Goal: Information Seeking & Learning: Learn about a topic

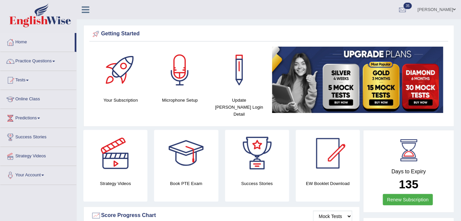
drag, startPoint x: 462, startPoint y: 3, endPoint x: 340, endPoint y: 37, distance: 126.6
click at [44, 64] on link "Practice Questions" at bounding box center [38, 60] width 76 height 17
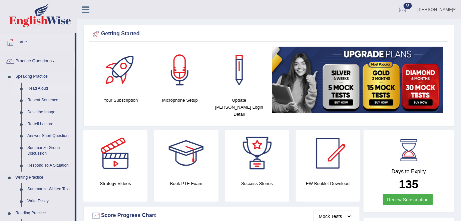
click at [32, 89] on link "Read Aloud" at bounding box center [49, 89] width 50 height 12
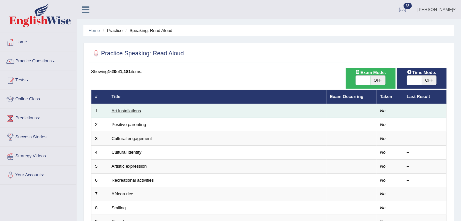
click at [133, 111] on link "Art installations" at bounding box center [126, 110] width 29 height 5
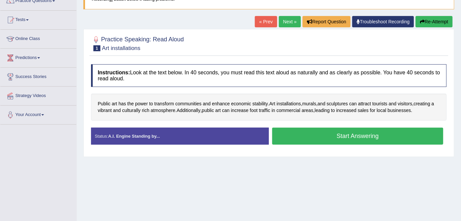
scroll to position [60, 0]
click at [285, 22] on link "Next »" at bounding box center [290, 21] width 22 height 11
click at [285, 21] on link "Next »" at bounding box center [290, 21] width 22 height 11
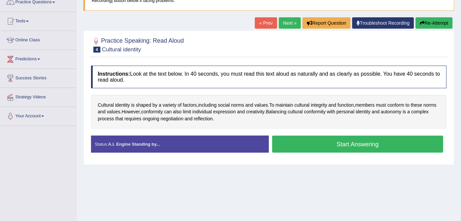
click at [284, 25] on link "Next »" at bounding box center [290, 22] width 22 height 11
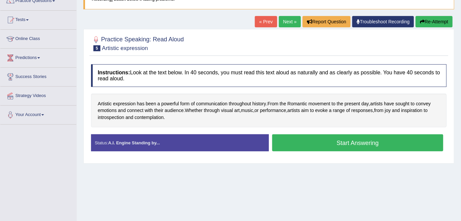
click at [283, 23] on link "Next »" at bounding box center [290, 21] width 22 height 11
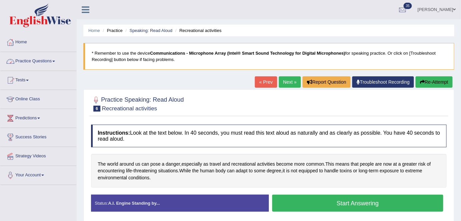
click at [55, 62] on link "Practice Questions" at bounding box center [38, 60] width 76 height 17
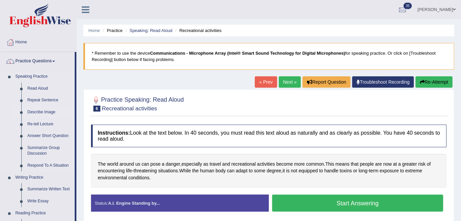
drag, startPoint x: 49, startPoint y: 112, endPoint x: 53, endPoint y: 111, distance: 4.1
click at [49, 112] on link "Describe Image" at bounding box center [49, 112] width 50 height 12
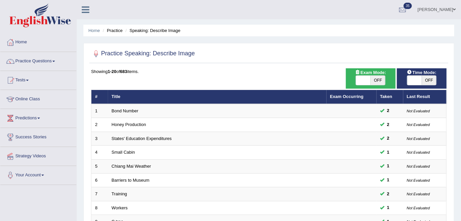
click at [379, 80] on span "OFF" at bounding box center [378, 80] width 15 height 9
checkbox input "true"
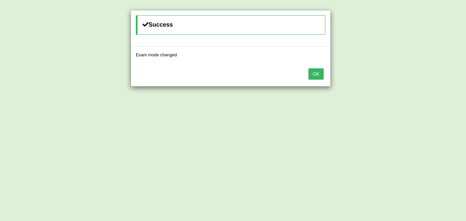
click at [314, 72] on button "OK" at bounding box center [315, 73] width 15 height 11
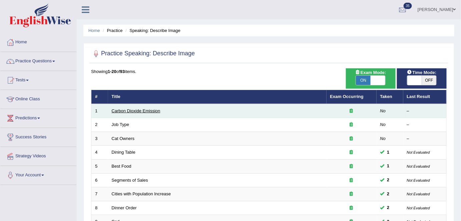
click at [149, 112] on link "Carbon Dioxide Emission" at bounding box center [136, 110] width 49 height 5
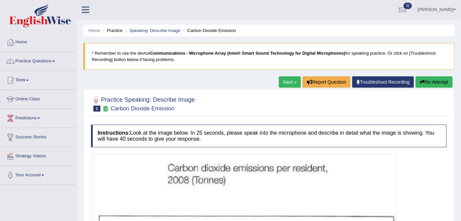
click at [290, 83] on link "Next »" at bounding box center [290, 81] width 22 height 11
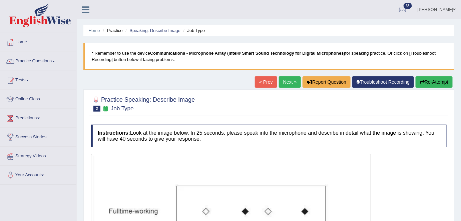
click at [291, 83] on link "Next »" at bounding box center [290, 81] width 22 height 11
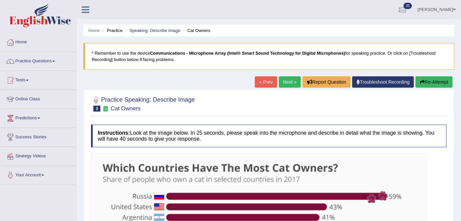
click at [291, 84] on link "Next »" at bounding box center [290, 81] width 22 height 11
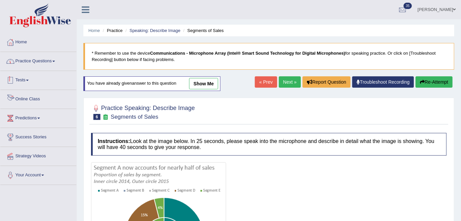
click at [55, 61] on span at bounding box center [53, 61] width 3 height 1
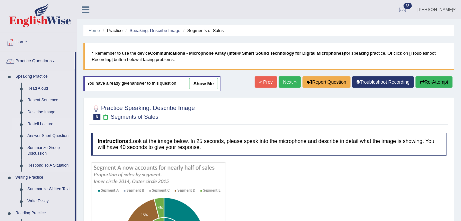
click at [45, 124] on link "Re-tell Lecture" at bounding box center [49, 124] width 50 height 12
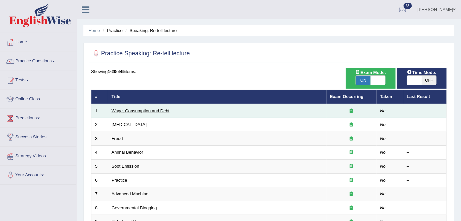
click at [153, 109] on link "Wage, Consumption and Debt" at bounding box center [141, 110] width 58 height 5
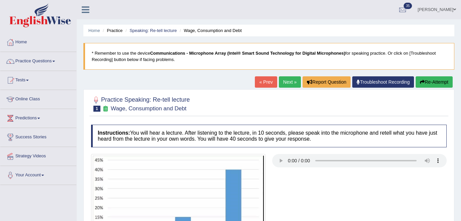
click at [282, 80] on link "Next »" at bounding box center [290, 81] width 22 height 11
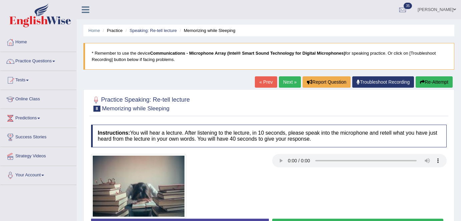
click at [282, 84] on link "Next »" at bounding box center [290, 81] width 22 height 11
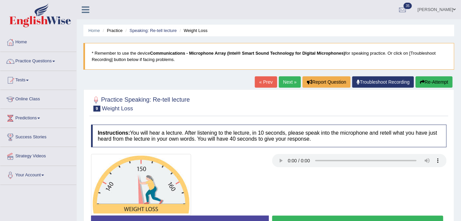
click at [296, 83] on link "Next »" at bounding box center [290, 81] width 22 height 11
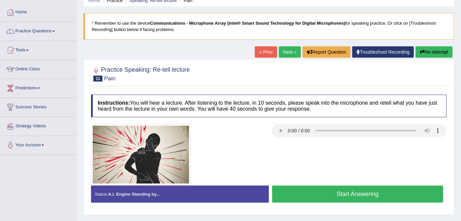
scroll to position [91, 0]
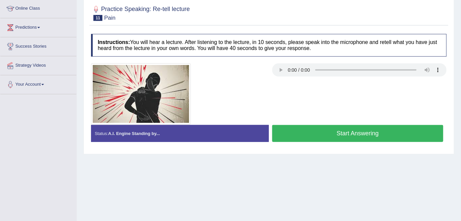
click at [341, 133] on button "Start Answering" at bounding box center [357, 133] width 171 height 17
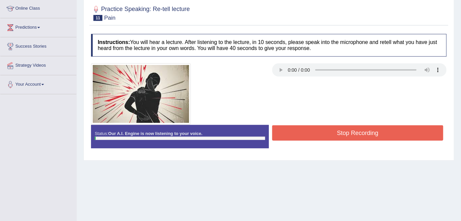
click at [341, 133] on button "Stop Recording" at bounding box center [357, 132] width 171 height 15
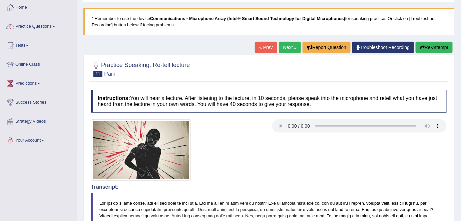
scroll to position [0, 0]
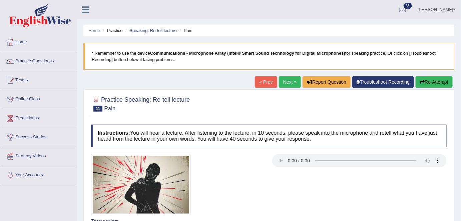
click at [292, 83] on link "Next »" at bounding box center [290, 81] width 22 height 11
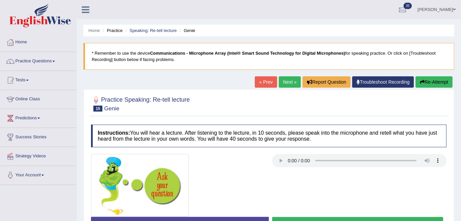
click at [279, 84] on link "Next »" at bounding box center [290, 81] width 22 height 11
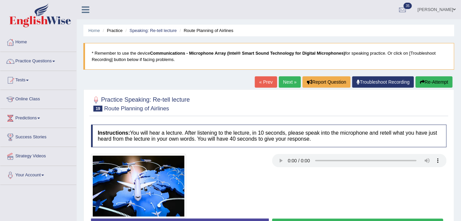
drag, startPoint x: 0, startPoint y: 0, endPoint x: 283, endPoint y: 84, distance: 294.9
click at [283, 84] on link "Next »" at bounding box center [290, 81] width 22 height 11
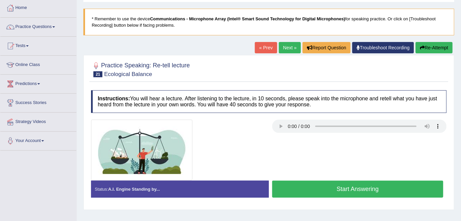
scroll to position [60, 0]
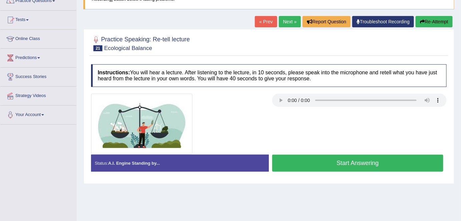
click at [293, 48] on div at bounding box center [269, 43] width 356 height 20
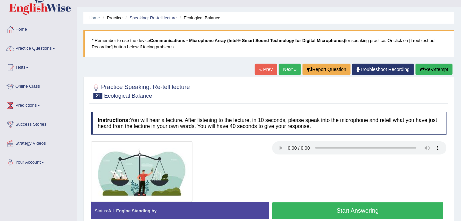
scroll to position [0, 0]
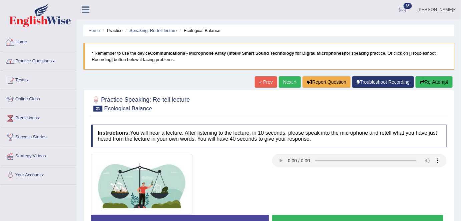
drag, startPoint x: 48, startPoint y: 68, endPoint x: 47, endPoint y: 71, distance: 3.4
click at [48, 68] on link "Practice Questions" at bounding box center [38, 60] width 76 height 17
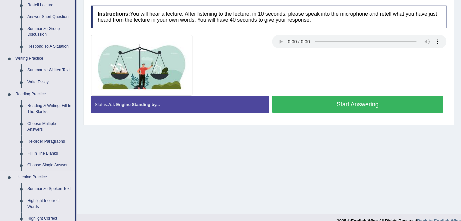
scroll to position [151, 0]
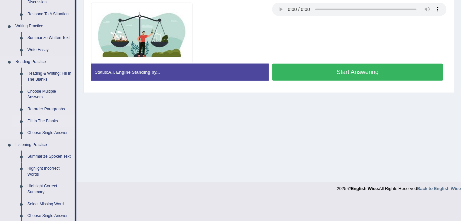
click at [51, 121] on link "Fill In The Blanks" at bounding box center [49, 121] width 50 height 12
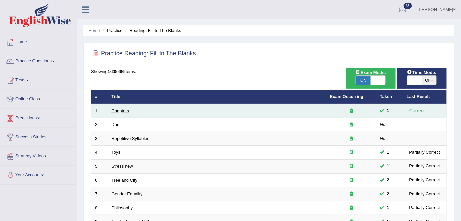
click at [122, 109] on link "Chapters" at bounding box center [121, 110] width 18 height 5
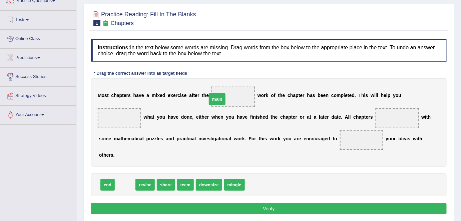
drag, startPoint x: 119, startPoint y: 185, endPoint x: 221, endPoint y: 97, distance: 134.6
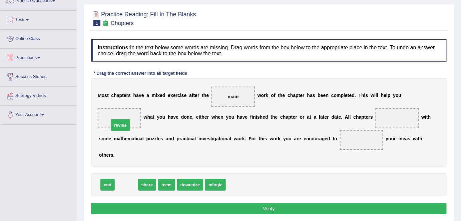
drag, startPoint x: 128, startPoint y: 183, endPoint x: 122, endPoint y: 122, distance: 61.0
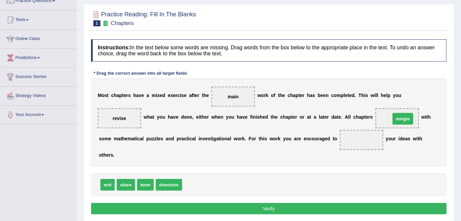
drag, startPoint x: 195, startPoint y: 182, endPoint x: 403, endPoint y: 117, distance: 218.6
drag, startPoint x: 125, startPoint y: 188, endPoint x: 367, endPoint y: 150, distance: 245.0
click at [264, 205] on button "Verify" at bounding box center [269, 208] width 356 height 11
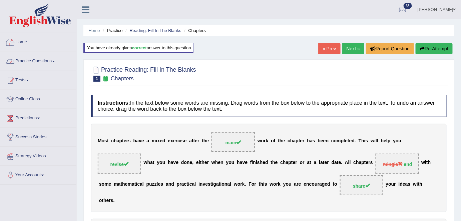
click at [29, 41] on link "Home" at bounding box center [38, 41] width 76 height 17
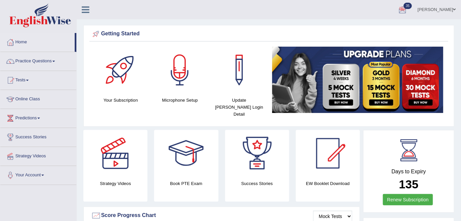
drag, startPoint x: 435, startPoint y: 10, endPoint x: 430, endPoint y: 72, distance: 62.3
click at [435, 10] on link "[PERSON_NAME]" at bounding box center [437, 8] width 48 height 17
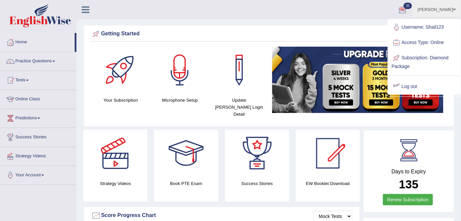
drag, startPoint x: 411, startPoint y: 87, endPoint x: 421, endPoint y: 119, distance: 32.9
click at [411, 88] on link "Log out" at bounding box center [424, 86] width 72 height 15
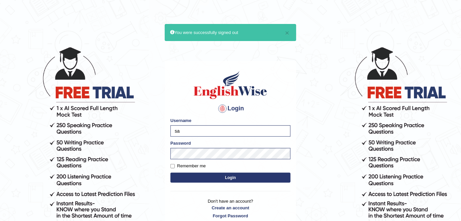
type input "s"
type input "Samsubedi"
click at [196, 166] on label "Remember me" at bounding box center [187, 166] width 35 height 7
click at [175, 166] on input "Remember me" at bounding box center [172, 166] width 4 height 4
checkbox input "true"
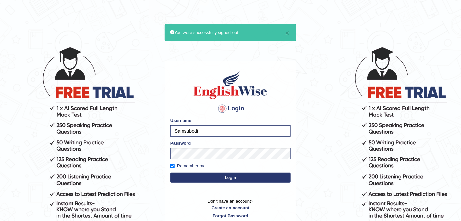
click at [203, 178] on button "Login" at bounding box center [230, 178] width 120 height 10
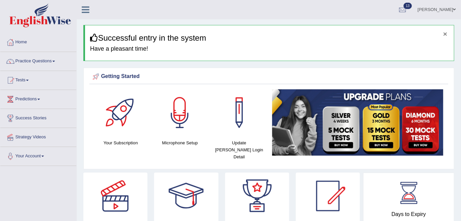
click at [445, 34] on button "×" at bounding box center [445, 33] width 4 height 7
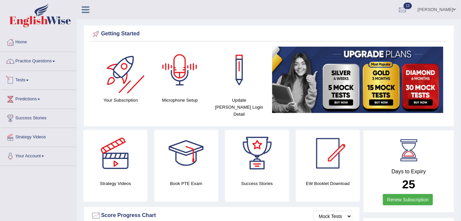
drag, startPoint x: 23, startPoint y: 65, endPoint x: 30, endPoint y: 75, distance: 11.7
click at [23, 65] on link "Practice Questions" at bounding box center [38, 60] width 76 height 17
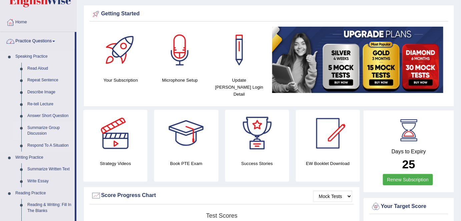
scroll to position [30, 0]
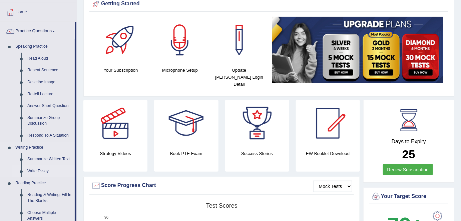
click at [40, 171] on link "Write Essay" at bounding box center [49, 171] width 50 height 12
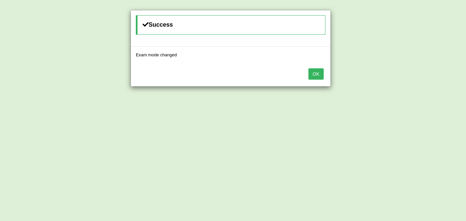
click at [321, 70] on button "OK" at bounding box center [315, 73] width 15 height 11
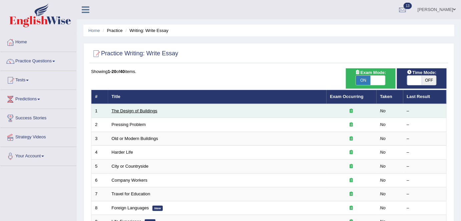
click at [153, 109] on link "The Design of Buildings" at bounding box center [135, 110] width 46 height 5
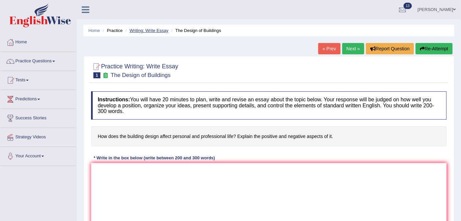
click at [156, 32] on link "Writing: Write Essay" at bounding box center [148, 30] width 39 height 5
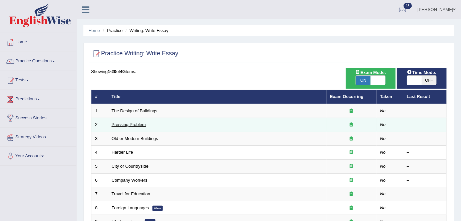
click at [134, 124] on link "Pressing Problem" at bounding box center [129, 124] width 34 height 5
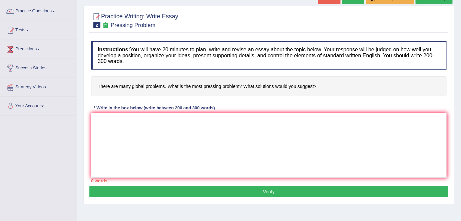
scroll to position [60, 0]
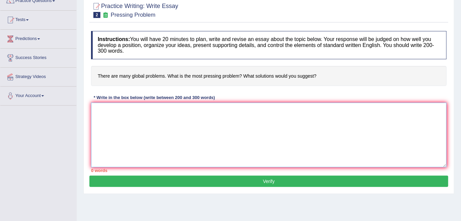
paste textarea "The increasing influence of (essay topic) on our lives has ignited numerous dis…"
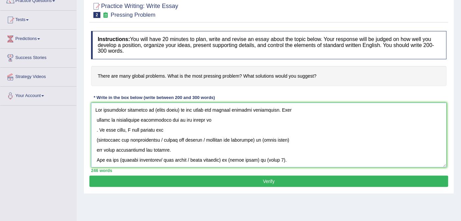
scroll to position [155, 0]
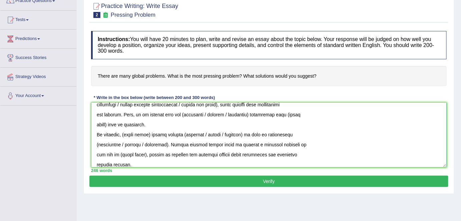
drag, startPoint x: 441, startPoint y: 163, endPoint x: 442, endPoint y: 235, distance: 72.0
click at [442, 161] on html "Toggle navigation Home Practice Questions Speaking Practice Read Aloud Repeat S…" at bounding box center [230, 50] width 461 height 221
drag, startPoint x: 440, startPoint y: 159, endPoint x: 442, endPoint y: 173, distance: 14.1
click at [442, 173] on div "Instructions: You will have 20 minutes to plan, write and revise an essay about…" at bounding box center [268, 102] width 359 height 148
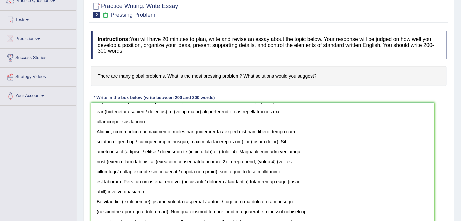
scroll to position [88, 0]
drag, startPoint x: 445, startPoint y: 163, endPoint x: 431, endPoint y: 235, distance: 73.4
click at [431, 161] on html "Toggle navigation Home Practice Questions Speaking Practice Read Aloud Repeat S…" at bounding box center [230, 50] width 461 height 221
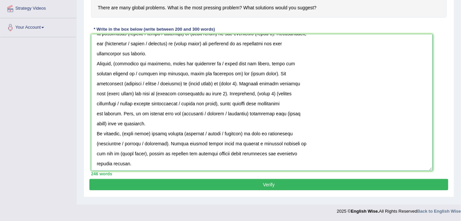
click at [94, 162] on textarea at bounding box center [262, 102] width 342 height 136
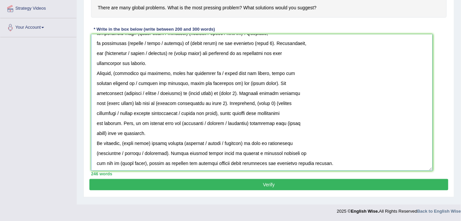
scroll to position [78, 0]
click at [94, 161] on textarea at bounding box center [262, 102] width 342 height 136
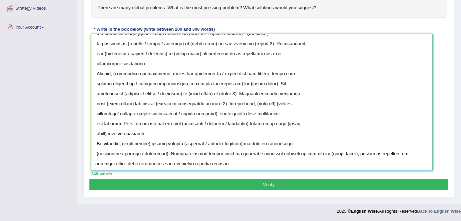
click at [94, 151] on textarea at bounding box center [262, 102] width 342 height 136
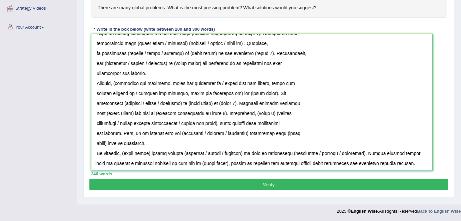
scroll to position [68, 0]
click at [94, 151] on textarea at bounding box center [262, 102] width 342 height 136
click at [96, 142] on textarea at bounding box center [262, 102] width 342 height 136
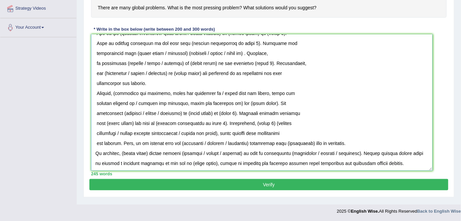
scroll to position [58, 0]
click at [96, 141] on textarea at bounding box center [262, 102] width 342 height 136
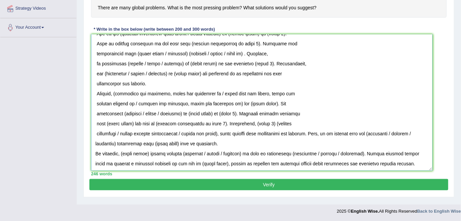
click at [96, 133] on textarea at bounding box center [262, 102] width 342 height 136
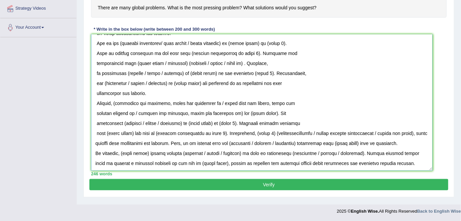
scroll to position [48, 0]
click at [94, 131] on textarea at bounding box center [262, 102] width 342 height 136
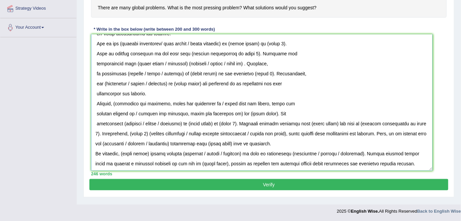
click at [95, 123] on textarea at bounding box center [262, 102] width 342 height 136
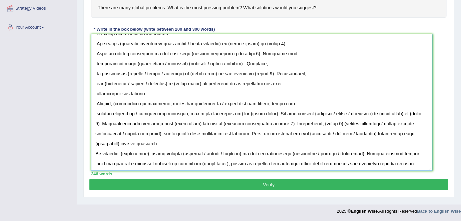
click at [95, 113] on textarea at bounding box center [262, 102] width 342 height 136
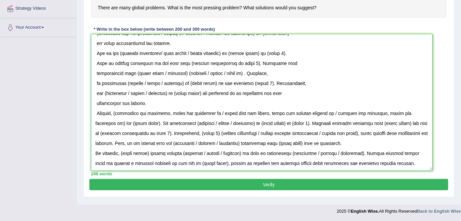
scroll to position [38, 0]
click at [96, 111] on textarea at bounding box center [262, 102] width 342 height 136
click at [96, 101] on textarea at bounding box center [262, 102] width 342 height 136
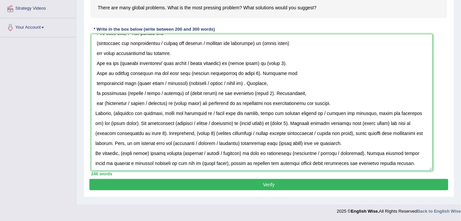
scroll to position [28, 0]
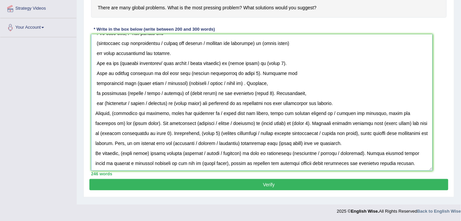
click at [95, 100] on textarea at bounding box center [262, 102] width 342 height 136
click at [96, 93] on textarea at bounding box center [262, 102] width 342 height 136
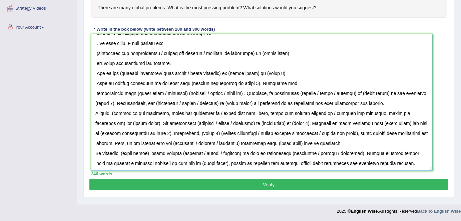
scroll to position [18, 0]
click at [94, 92] on textarea at bounding box center [262, 102] width 342 height 136
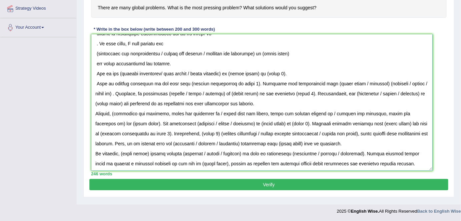
click at [97, 82] on textarea at bounding box center [262, 102] width 342 height 136
click at [96, 73] on textarea at bounding box center [262, 102] width 342 height 136
click at [96, 63] on textarea at bounding box center [262, 102] width 342 height 136
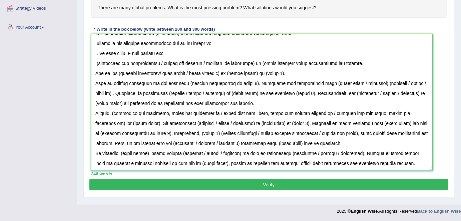
scroll to position [8, 0]
click at [96, 62] on textarea at bounding box center [262, 102] width 342 height 136
click at [95, 52] on textarea at bounding box center [262, 102] width 342 height 136
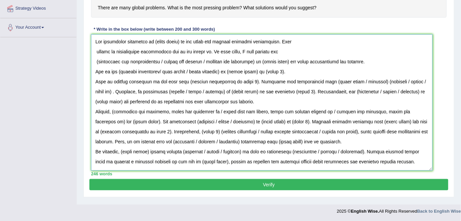
scroll to position [0, 0]
click at [95, 60] on textarea at bounding box center [262, 102] width 342 height 136
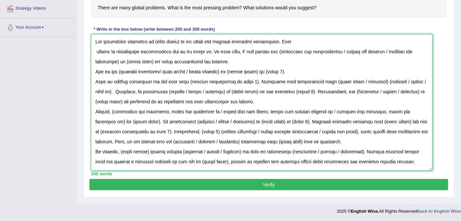
click at [93, 81] on textarea at bounding box center [262, 102] width 342 height 136
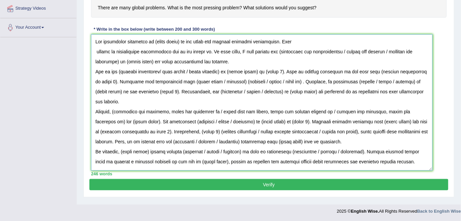
click at [94, 60] on textarea at bounding box center [262, 102] width 342 height 136
click at [98, 49] on textarea at bounding box center [262, 102] width 342 height 136
drag, startPoint x: 95, startPoint y: 34, endPoint x: 115, endPoint y: 63, distance: 35.6
click at [115, 63] on textarea at bounding box center [262, 102] width 342 height 136
drag, startPoint x: 113, startPoint y: 81, endPoint x: 112, endPoint y: 77, distance: 4.3
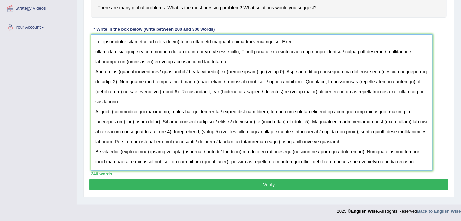
click at [113, 81] on textarea at bounding box center [262, 102] width 342 height 136
click at [95, 49] on textarea at bounding box center [262, 102] width 342 height 136
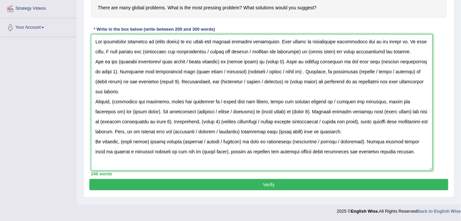
drag, startPoint x: 95, startPoint y: 37, endPoint x: 414, endPoint y: 157, distance: 340.7
click at [414, 157] on textarea at bounding box center [262, 102] width 342 height 136
click at [260, 100] on textarea at bounding box center [262, 102] width 342 height 136
click at [272, 95] on textarea at bounding box center [262, 102] width 342 height 136
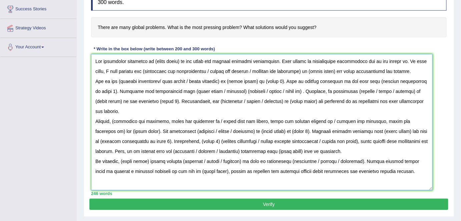
scroll to position [99, 0]
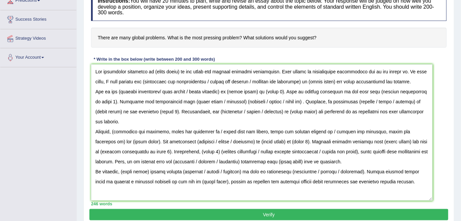
click at [359, 41] on h4 "There are many global problems. What is the most pressing problem? What solutio…" at bounding box center [269, 38] width 356 height 20
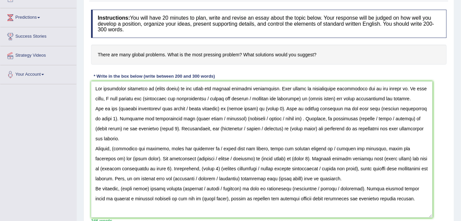
scroll to position [77, 0]
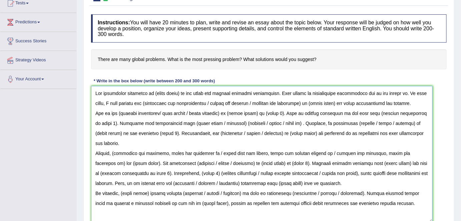
click at [411, 101] on textarea at bounding box center [262, 154] width 342 height 136
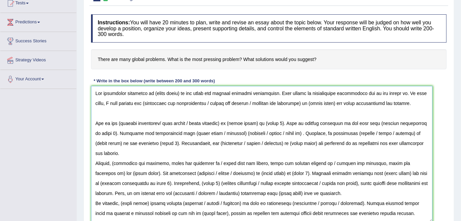
click at [415, 141] on textarea at bounding box center [262, 154] width 342 height 136
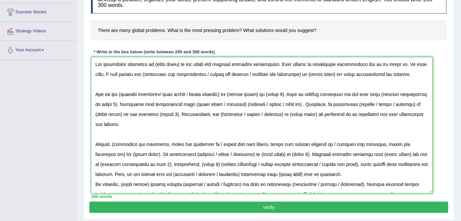
scroll to position [107, 0]
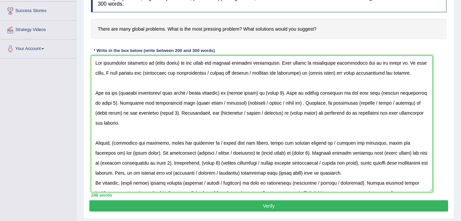
click at [346, 160] on textarea at bounding box center [262, 124] width 342 height 136
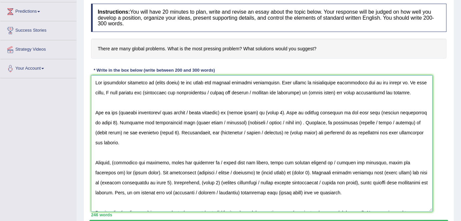
scroll to position [77, 0]
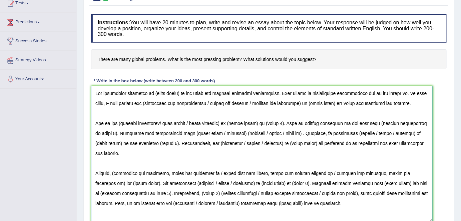
drag, startPoint x: 179, startPoint y: 92, endPoint x: 152, endPoint y: 91, distance: 26.4
click at [152, 91] on textarea at bounding box center [262, 154] width 342 height 136
drag, startPoint x: 400, startPoint y: 90, endPoint x: 400, endPoint y: 97, distance: 7.3
click at [400, 90] on textarea at bounding box center [262, 154] width 342 height 136
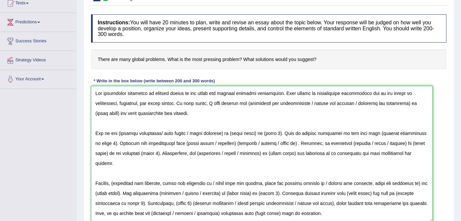
drag, startPoint x: 368, startPoint y: 100, endPoint x: 253, endPoint y: 99, distance: 114.4
click at [253, 99] on textarea at bounding box center [262, 154] width 342 height 136
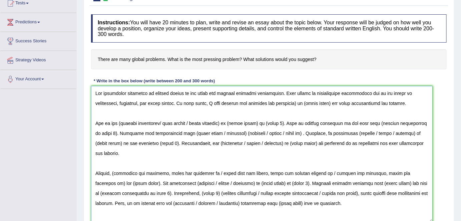
click at [302, 101] on textarea at bounding box center [262, 154] width 342 height 136
drag, startPoint x: 335, startPoint y: 101, endPoint x: 308, endPoint y: 100, distance: 26.0
click at [308, 100] on textarea at bounding box center [262, 154] width 342 height 136
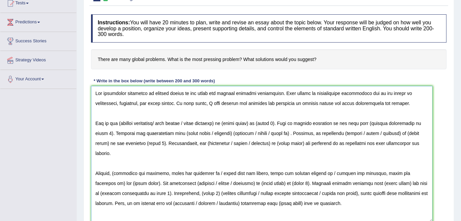
click at [227, 122] on textarea at bounding box center [262, 154] width 342 height 136
drag, startPoint x: 193, startPoint y: 122, endPoint x: 119, endPoint y: 118, distance: 73.8
click at [119, 118] on textarea at bounding box center [262, 154] width 342 height 136
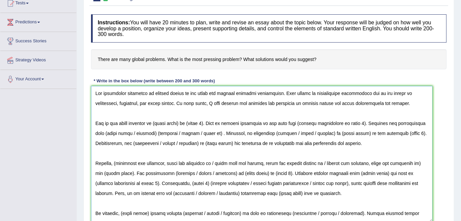
drag, startPoint x: 183, startPoint y: 121, endPoint x: 158, endPoint y: 121, distance: 25.3
click at [158, 121] on textarea at bounding box center [262, 154] width 342 height 136
drag, startPoint x: 212, startPoint y: 122, endPoint x: 194, endPoint y: 122, distance: 17.7
click at [194, 122] on textarea at bounding box center [262, 154] width 342 height 136
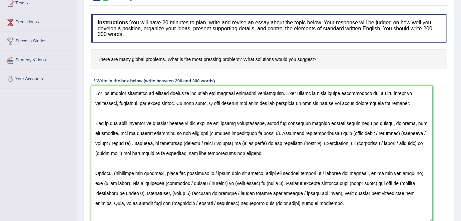
click at [277, 123] on textarea at bounding box center [262, 154] width 342 height 136
click at [263, 131] on textarea at bounding box center [262, 154] width 342 height 136
drag, startPoint x: 265, startPoint y: 133, endPoint x: 204, endPoint y: 132, distance: 61.0
click at [204, 132] on textarea at bounding box center [262, 154] width 342 height 136
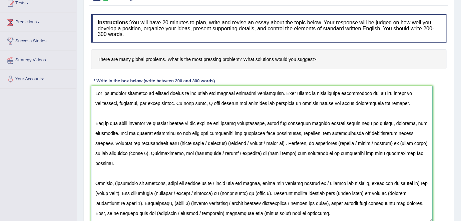
drag, startPoint x: 279, startPoint y: 142, endPoint x: 92, endPoint y: 139, distance: 186.8
click at [92, 139] on textarea at bounding box center [262, 154] width 342 height 136
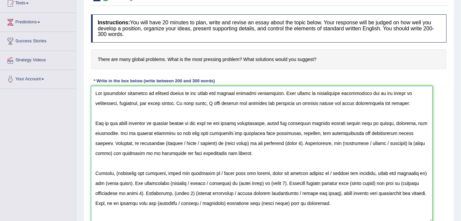
drag, startPoint x: 200, startPoint y: 142, endPoint x: 191, endPoint y: 141, distance: 8.7
click at [191, 141] on textarea at bounding box center [262, 154] width 342 height 136
click at [176, 141] on textarea at bounding box center [262, 154] width 342 height 136
drag, startPoint x: 180, startPoint y: 142, endPoint x: 146, endPoint y: 141, distance: 34.7
click at [146, 141] on textarea at bounding box center [262, 154] width 342 height 136
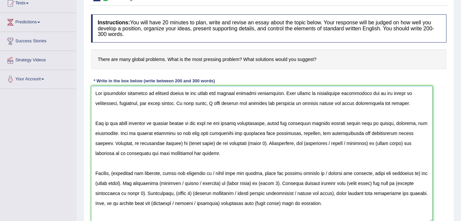
click at [163, 142] on textarea at bounding box center [262, 154] width 342 height 136
drag, startPoint x: 163, startPoint y: 142, endPoint x: 241, endPoint y: 142, distance: 77.4
click at [241, 142] on textarea at bounding box center [262, 154] width 342 height 136
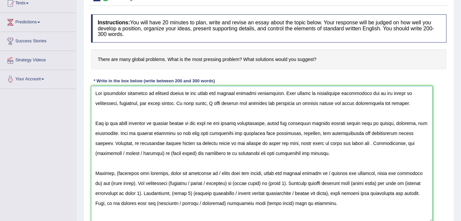
click at [317, 142] on textarea at bounding box center [262, 154] width 342 height 136
click at [358, 141] on textarea at bounding box center [262, 154] width 342 height 136
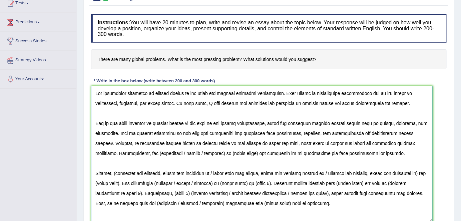
drag, startPoint x: 409, startPoint y: 143, endPoint x: 417, endPoint y: 157, distance: 16.6
click at [409, 143] on textarea at bounding box center [262, 154] width 342 height 136
click at [383, 141] on textarea at bounding box center [262, 154] width 342 height 136
drag, startPoint x: 203, startPoint y: 152, endPoint x: 199, endPoint y: 151, distance: 4.3
click at [199, 151] on textarea at bounding box center [262, 154] width 342 height 136
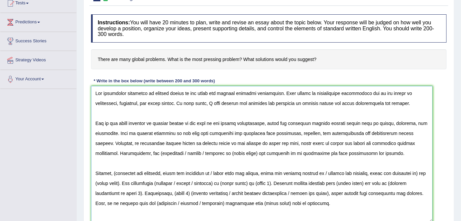
drag, startPoint x: 183, startPoint y: 151, endPoint x: 134, endPoint y: 149, distance: 48.4
click at [134, 149] on textarea at bounding box center [262, 154] width 342 height 136
drag, startPoint x: 186, startPoint y: 152, endPoint x: 159, endPoint y: 151, distance: 26.7
click at [159, 151] on textarea at bounding box center [262, 154] width 342 height 136
click at [248, 152] on textarea at bounding box center [262, 154] width 342 height 136
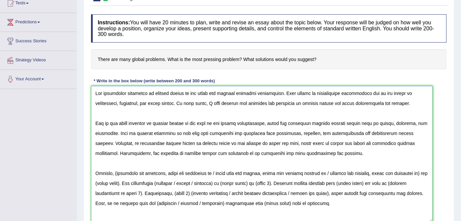
click at [248, 152] on textarea at bounding box center [262, 154] width 342 height 136
drag, startPoint x: 262, startPoint y: 153, endPoint x: 352, endPoint y: 157, distance: 89.8
click at [352, 157] on textarea at bounding box center [262, 154] width 342 height 136
click at [368, 152] on textarea at bounding box center [262, 154] width 342 height 136
click at [353, 169] on textarea at bounding box center [262, 154] width 342 height 136
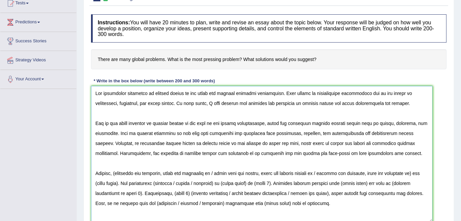
drag, startPoint x: 116, startPoint y: 172, endPoint x: 294, endPoint y: 174, distance: 178.1
click at [294, 174] on textarea at bounding box center [262, 154] width 342 height 136
click at [117, 171] on textarea at bounding box center [262, 154] width 342 height 136
drag, startPoint x: 114, startPoint y: 170, endPoint x: 121, endPoint y: 184, distance: 15.7
click at [121, 184] on textarea at bounding box center [262, 154] width 342 height 136
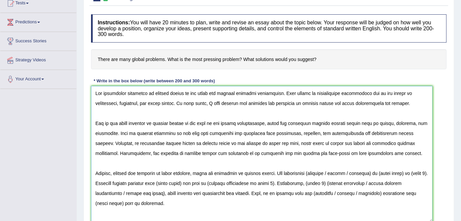
drag, startPoint x: 346, startPoint y: 170, endPoint x: 311, endPoint y: 170, distance: 34.4
click at [311, 170] on textarea at bounding box center [262, 154] width 342 height 136
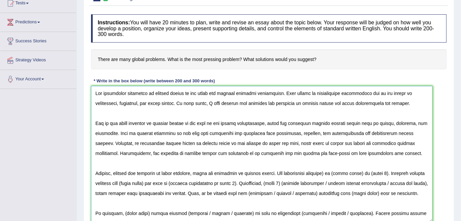
click at [328, 172] on textarea at bounding box center [262, 154] width 342 height 136
drag, startPoint x: 359, startPoint y: 172, endPoint x: 332, endPoint y: 172, distance: 26.7
click at [332, 172] on textarea at bounding box center [262, 154] width 342 height 136
drag, startPoint x: 386, startPoint y: 173, endPoint x: 370, endPoint y: 173, distance: 16.0
click at [370, 173] on textarea at bounding box center [262, 154] width 342 height 136
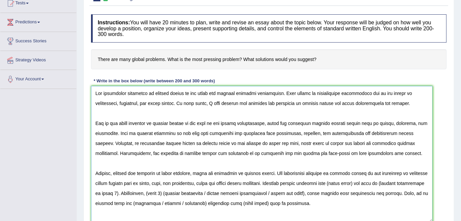
drag, startPoint x: 370, startPoint y: 181, endPoint x: 373, endPoint y: 185, distance: 5.4
click at [373, 185] on textarea at bounding box center [262, 154] width 342 height 136
click at [373, 183] on textarea at bounding box center [262, 154] width 342 height 136
drag, startPoint x: 371, startPoint y: 181, endPoint x: 157, endPoint y: 193, distance: 214.4
click at [157, 193] on textarea at bounding box center [262, 154] width 342 height 136
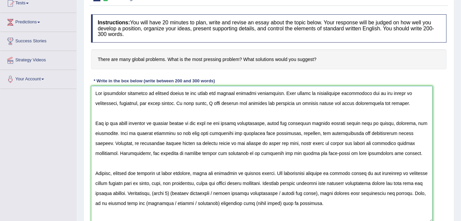
drag, startPoint x: 217, startPoint y: 191, endPoint x: 379, endPoint y: 191, distance: 162.4
click at [379, 191] on textarea at bounding box center [262, 154] width 342 height 136
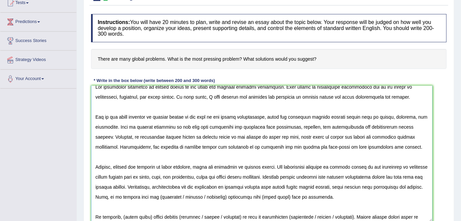
scroll to position [18, 0]
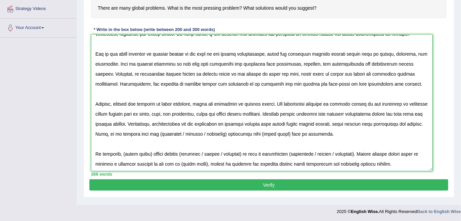
drag, startPoint x: 95, startPoint y: 202, endPoint x: 347, endPoint y: 219, distance: 253.0
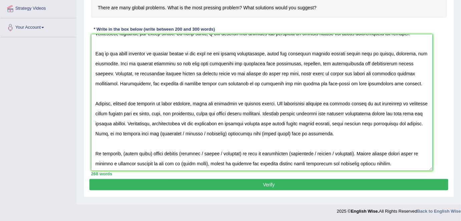
click at [242, 154] on textarea at bounding box center [262, 102] width 342 height 136
drag, startPoint x: 93, startPoint y: 131, endPoint x: 362, endPoint y: 139, distance: 268.9
click at [362, 139] on textarea at bounding box center [262, 102] width 342 height 136
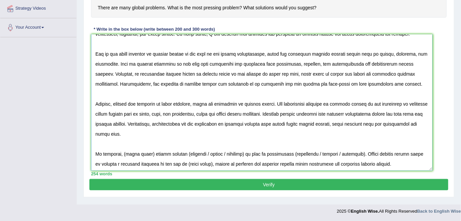
scroll to position [18, 0]
click at [196, 131] on textarea at bounding box center [262, 102] width 342 height 136
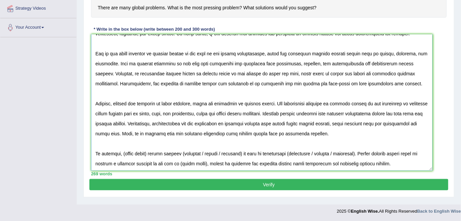
drag, startPoint x: 149, startPoint y: 153, endPoint x: 123, endPoint y: 152, distance: 25.7
click at [123, 152] on textarea at bounding box center [262, 102] width 342 height 136
click at [163, 150] on textarea at bounding box center [262, 102] width 342 height 136
drag, startPoint x: 173, startPoint y: 153, endPoint x: 231, endPoint y: 155, distance: 58.1
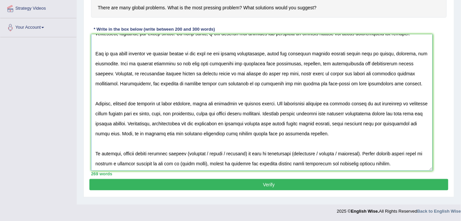
click at [231, 155] on textarea at bounding box center [262, 102] width 342 height 136
click at [210, 152] on textarea at bounding box center [262, 102] width 342 height 136
drag, startPoint x: 233, startPoint y: 152, endPoint x: 298, endPoint y: 152, distance: 64.7
click at [298, 152] on textarea at bounding box center [262, 102] width 342 height 136
click at [269, 151] on textarea at bounding box center [262, 102] width 342 height 136
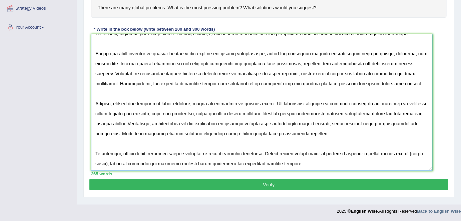
drag, startPoint x: 336, startPoint y: 151, endPoint x: 423, endPoint y: 155, distance: 87.8
click at [423, 155] on textarea at bounding box center [262, 102] width 342 height 136
click at [373, 152] on textarea at bounding box center [262, 102] width 342 height 136
click at [402, 153] on textarea at bounding box center [262, 102] width 342 height 136
drag, startPoint x: 310, startPoint y: 163, endPoint x: 270, endPoint y: 162, distance: 39.7
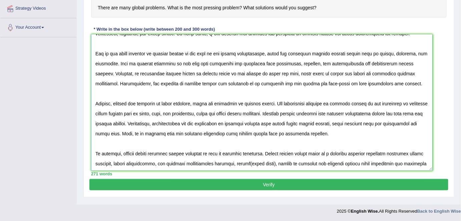
click at [270, 162] on textarea at bounding box center [262, 102] width 342 height 136
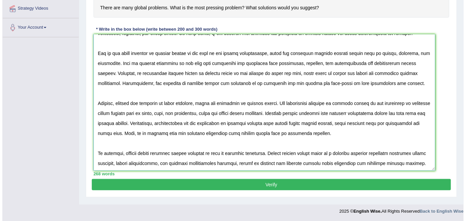
scroll to position [28, 0]
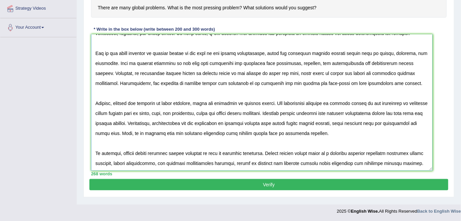
type textarea "The increasing influence of climate change on our lives has ignited numerous di…"
click at [265, 185] on button "Verify" at bounding box center [268, 184] width 359 height 11
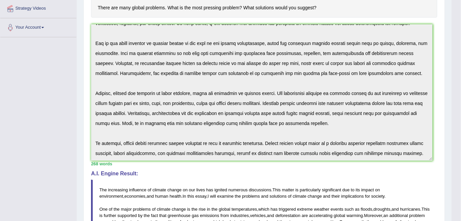
scroll to position [0, 0]
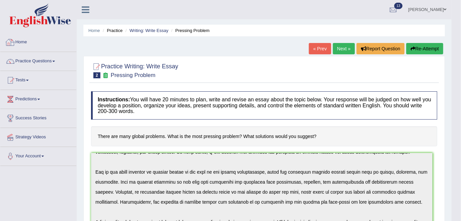
click at [21, 44] on link "Home" at bounding box center [38, 41] width 76 height 17
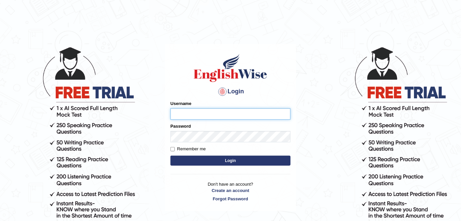
type input "Samsubedi"
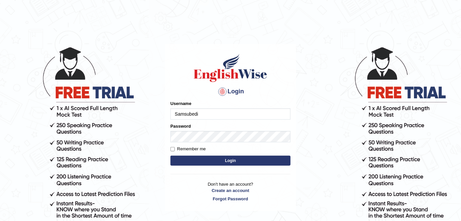
click at [220, 109] on input "Samsubedi" at bounding box center [230, 113] width 120 height 11
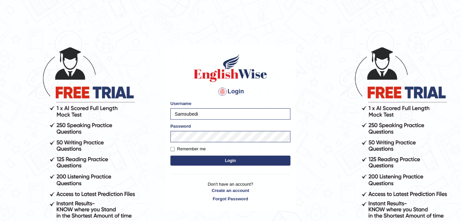
click at [221, 160] on button "Login" at bounding box center [230, 161] width 120 height 10
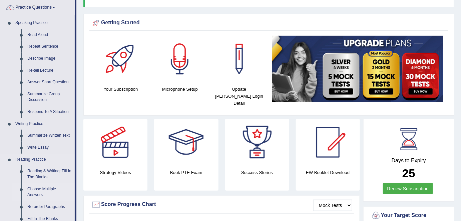
scroll to position [60, 0]
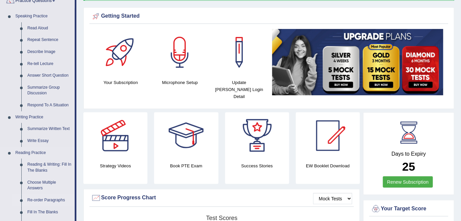
click at [46, 199] on link "Re-order Paragraphs" at bounding box center [49, 200] width 50 height 12
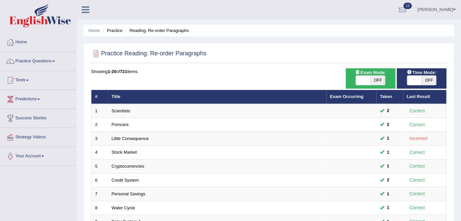
click at [380, 81] on span "OFF" at bounding box center [378, 80] width 15 height 9
checkbox input "true"
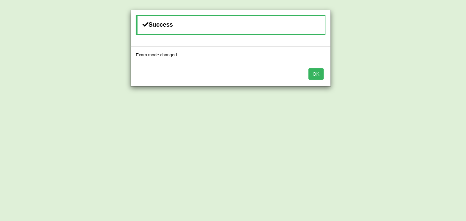
click at [320, 71] on button "OK" at bounding box center [315, 73] width 15 height 11
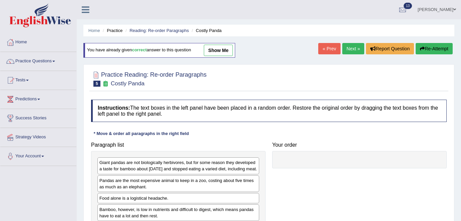
click at [352, 49] on link "Next »" at bounding box center [353, 48] width 22 height 11
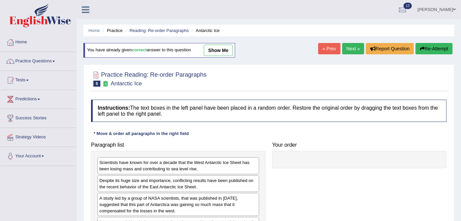
click at [352, 49] on link "Next »" at bounding box center [353, 48] width 22 height 11
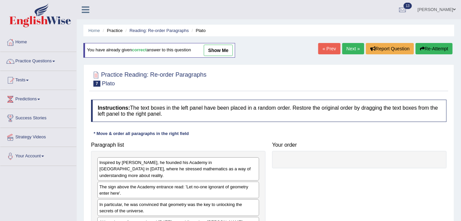
click at [225, 52] on link "show me" at bounding box center [218, 50] width 29 height 11
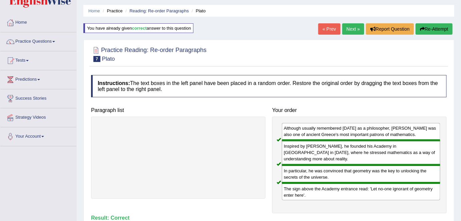
scroll to position [30, 0]
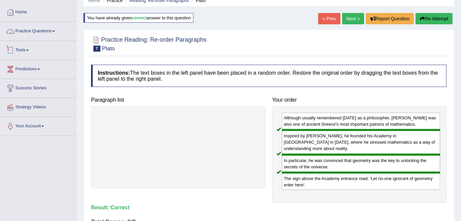
click at [44, 20] on li "Home" at bounding box center [38, 12] width 76 height 19
click at [348, 13] on link "Next »" at bounding box center [353, 18] width 22 height 11
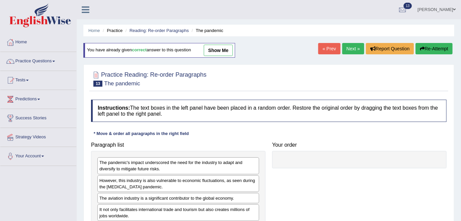
click at [350, 52] on link "Next »" at bounding box center [353, 48] width 22 height 11
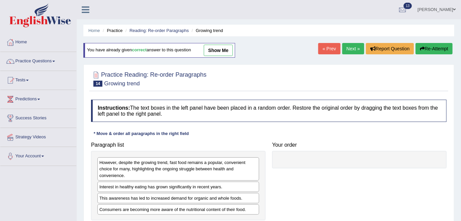
click at [362, 51] on link "Next »" at bounding box center [353, 48] width 22 height 11
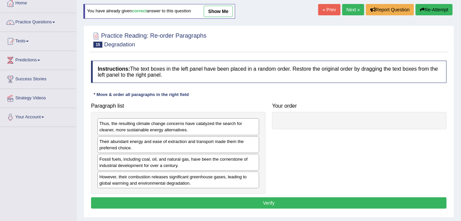
scroll to position [30, 0]
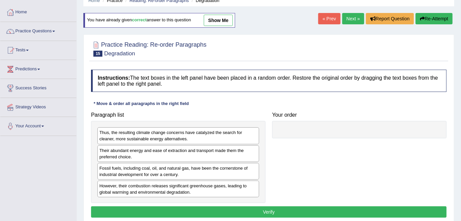
click at [223, 23] on link "show me" at bounding box center [218, 20] width 29 height 11
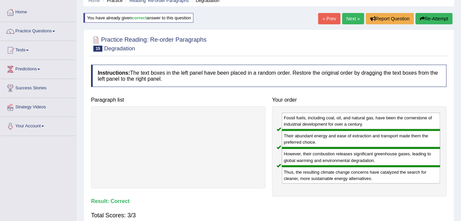
click at [343, 20] on link "Next »" at bounding box center [353, 18] width 22 height 11
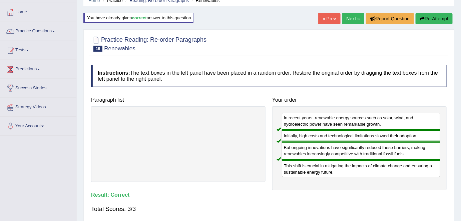
click at [343, 17] on link "Next »" at bounding box center [353, 18] width 22 height 11
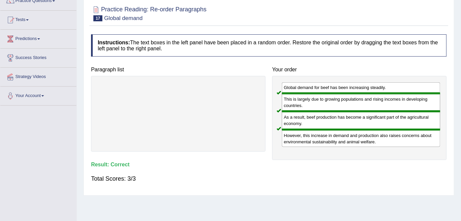
scroll to position [30, 0]
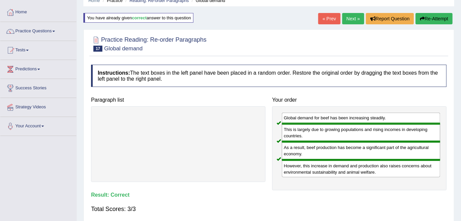
click at [345, 20] on link "Next »" at bounding box center [353, 18] width 22 height 11
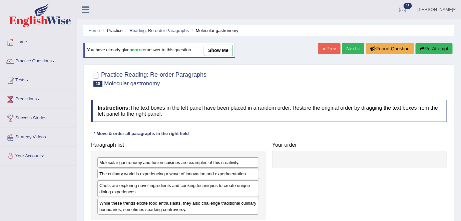
drag, startPoint x: 0, startPoint y: 0, endPoint x: 350, endPoint y: 48, distance: 353.5
click at [350, 48] on link "Next »" at bounding box center [353, 48] width 22 height 11
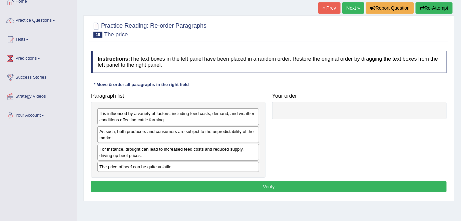
scroll to position [30, 0]
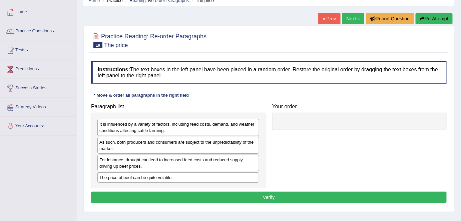
click at [350, 19] on link "Next »" at bounding box center [353, 18] width 22 height 11
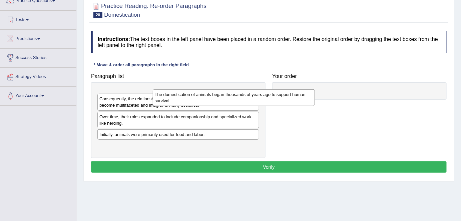
drag, startPoint x: 182, startPoint y: 101, endPoint x: 354, endPoint y: 95, distance: 171.8
click at [315, 95] on div "The domestication of animals began thousands of years ago to support human surv…" at bounding box center [234, 97] width 162 height 17
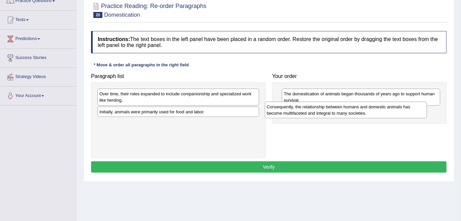
drag, startPoint x: 209, startPoint y: 102, endPoint x: 398, endPoint y: 115, distance: 189.6
click at [398, 115] on div "Consequently, the relationship between humans and domestic animals has become m…" at bounding box center [346, 110] width 162 height 17
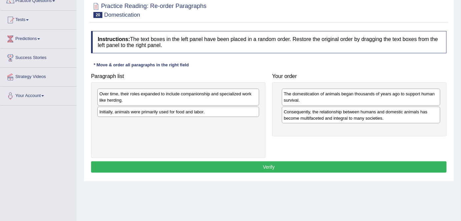
drag, startPoint x: 249, startPoint y: 100, endPoint x: 380, endPoint y: 141, distance: 137.6
click at [259, 105] on div "Over time, their roles expanded to include companionship and specialized work l…" at bounding box center [178, 97] width 162 height 17
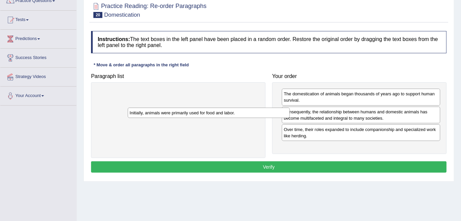
drag, startPoint x: 241, startPoint y: 92, endPoint x: 374, endPoint y: 148, distance: 144.5
click at [290, 118] on div "Initially, animals were primarily used for food and labor." at bounding box center [209, 113] width 162 height 10
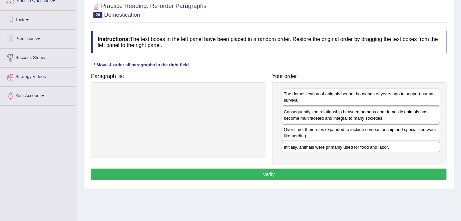
click at [300, 177] on button "Verify" at bounding box center [269, 174] width 356 height 11
